Goal: Navigation & Orientation: Understand site structure

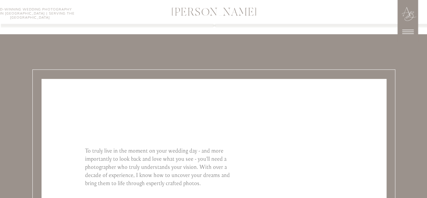
scroll to position [2778, 0]
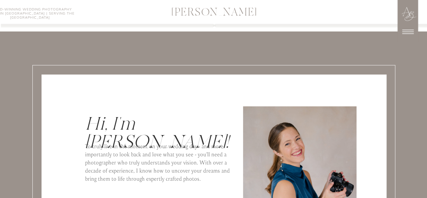
click at [409, 30] on icon at bounding box center [407, 31] width 17 height 17
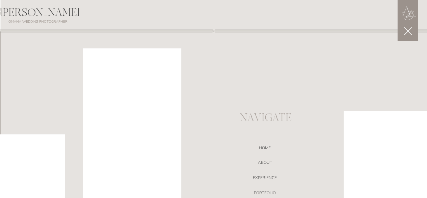
scroll to position [2842, 0]
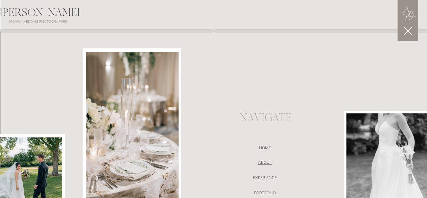
click at [265, 162] on nav "ABOUT" at bounding box center [264, 163] width 143 height 7
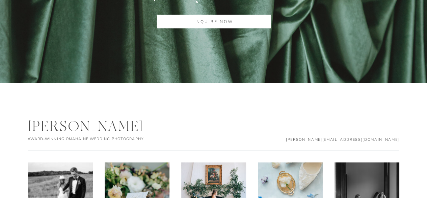
scroll to position [2305, 0]
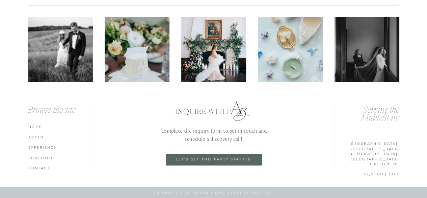
click at [44, 149] on nav "experience" at bounding box center [61, 147] width 67 height 5
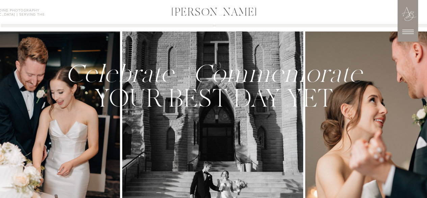
click at [409, 27] on icon at bounding box center [407, 31] width 17 height 17
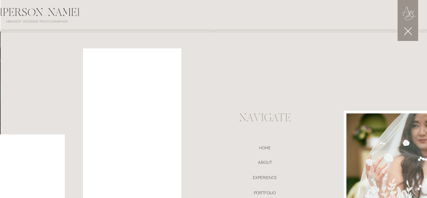
scroll to position [68, 0]
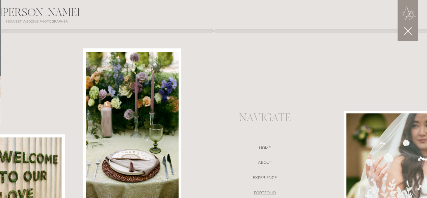
click at [265, 190] on nav "portfolio" at bounding box center [264, 193] width 143 height 7
